Goal: Check status: Check status

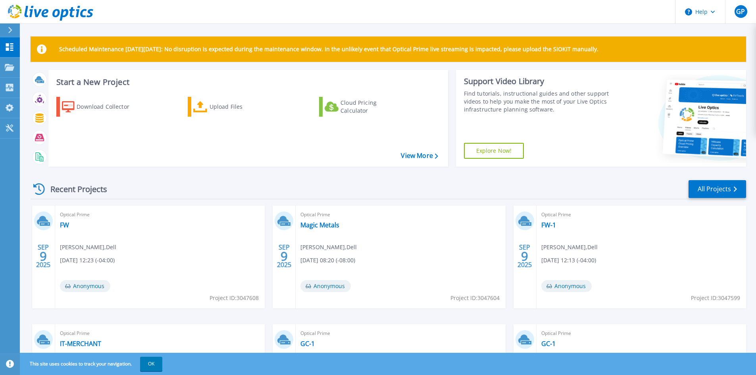
scroll to position [40, 0]
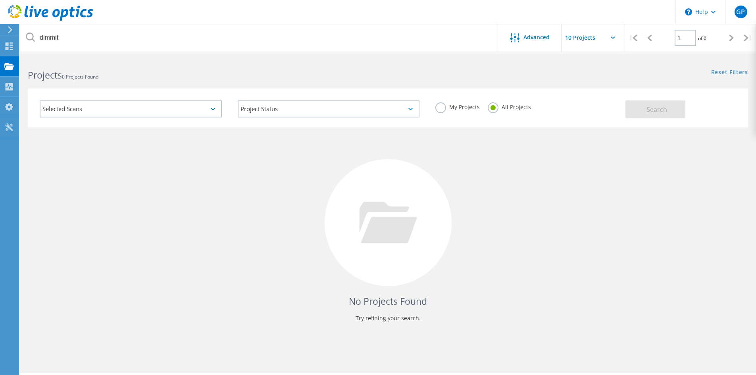
click at [445, 104] on label "My Projects" at bounding box center [457, 106] width 44 height 8
click at [0, 0] on input "My Projects" at bounding box center [0, 0] width 0 height 0
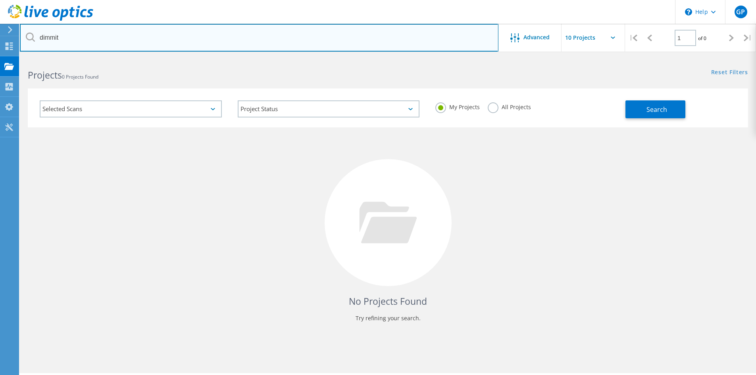
click at [362, 42] on input "dimmit" at bounding box center [259, 38] width 478 height 28
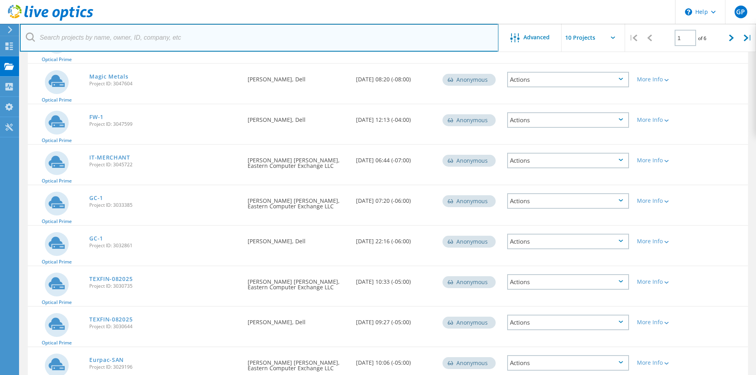
scroll to position [159, 0]
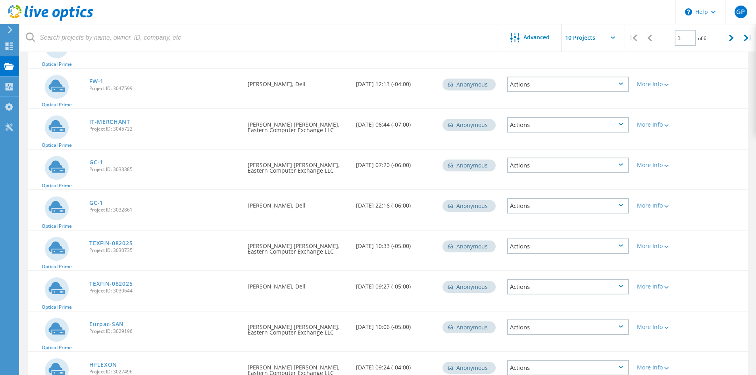
click at [96, 163] on link "GC-1" at bounding box center [96, 162] width 14 height 6
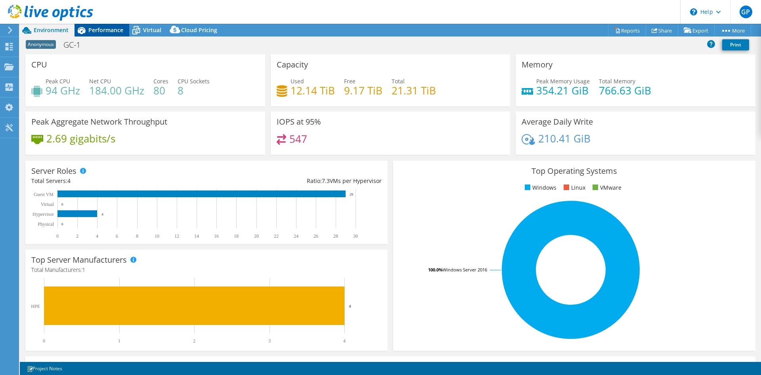
click at [115, 24] on div "Performance" at bounding box center [102, 30] width 55 height 13
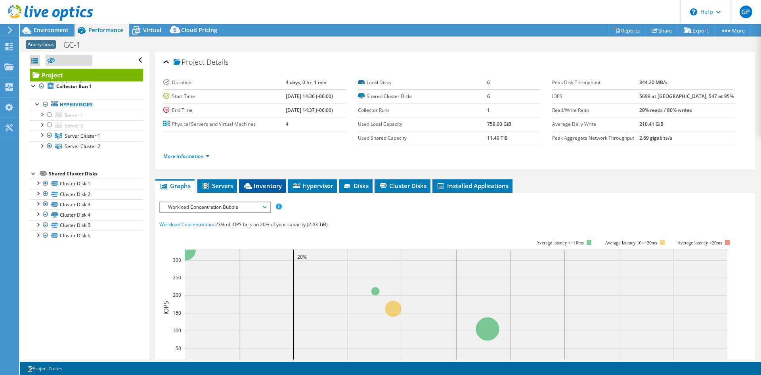
click at [251, 181] on li "Inventory" at bounding box center [262, 185] width 47 height 13
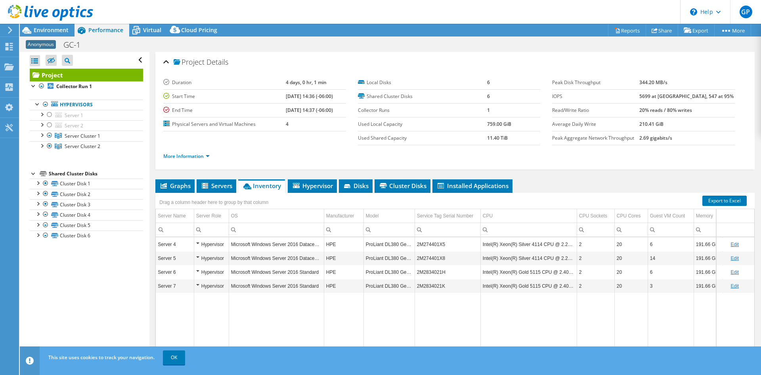
scroll to position [32, 0]
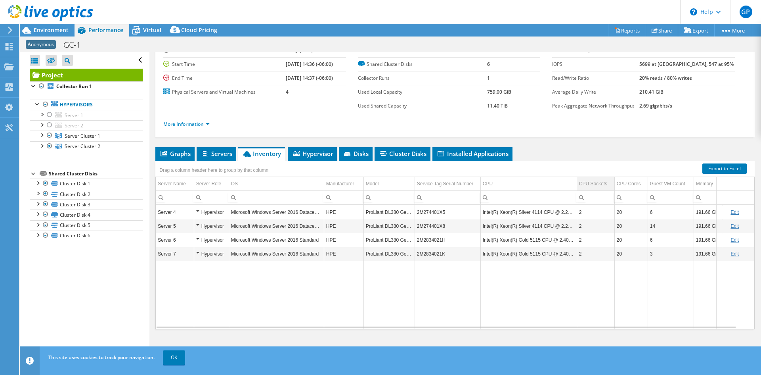
select select "USD"
click at [52, 28] on span "Environment" at bounding box center [51, 30] width 35 height 8
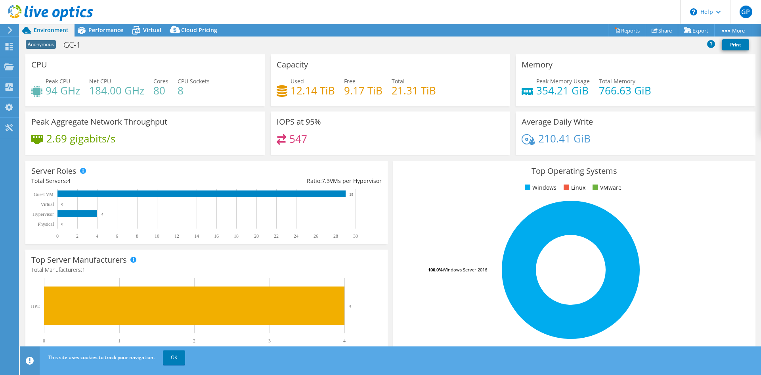
click at [102, 36] on div "Anonymous GC-1 Print" at bounding box center [391, 45] width 742 height 18
click at [106, 32] on span "Performance" at bounding box center [105, 30] width 35 height 8
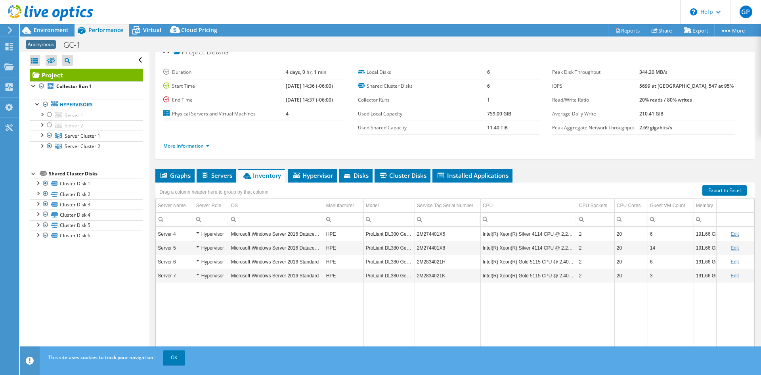
scroll to position [0, 0]
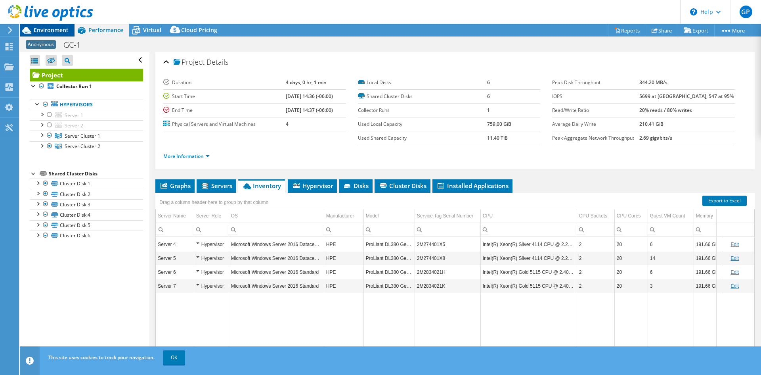
click at [59, 33] on span "Environment" at bounding box center [51, 30] width 35 height 8
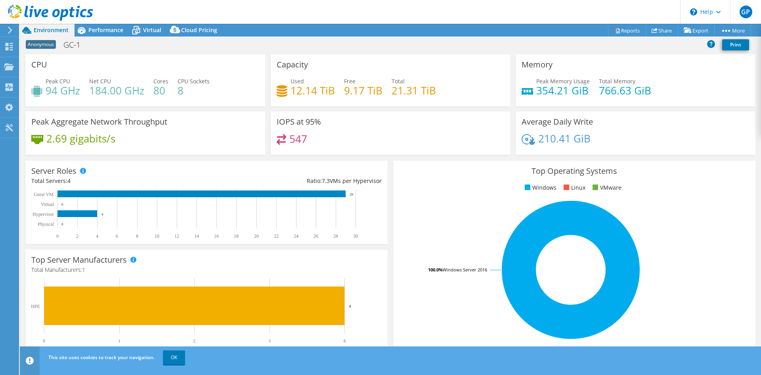
click at [300, 90] on h4 "12.14 TiB" at bounding box center [313, 90] width 44 height 9
click at [403, 92] on h4 "21.31 TiB" at bounding box center [414, 90] width 44 height 9
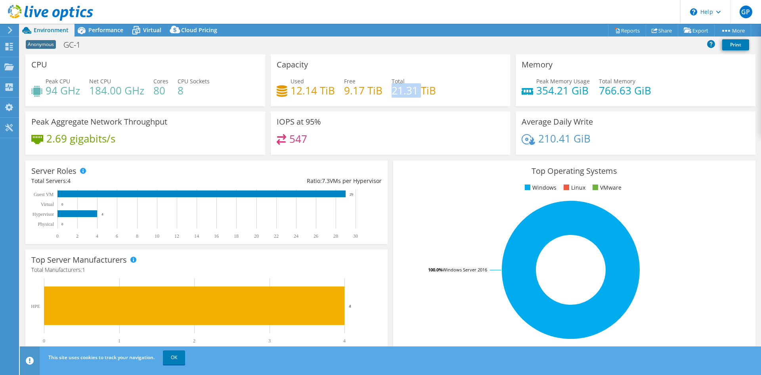
click at [403, 92] on h4 "21.31 TiB" at bounding box center [414, 90] width 44 height 9
click at [120, 27] on span "Performance" at bounding box center [105, 30] width 35 height 8
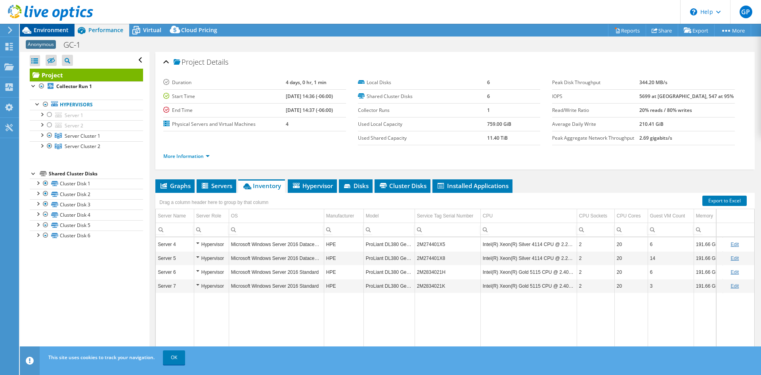
click at [35, 31] on span "Environment" at bounding box center [51, 30] width 35 height 8
